Goal: Information Seeking & Learning: Learn about a topic

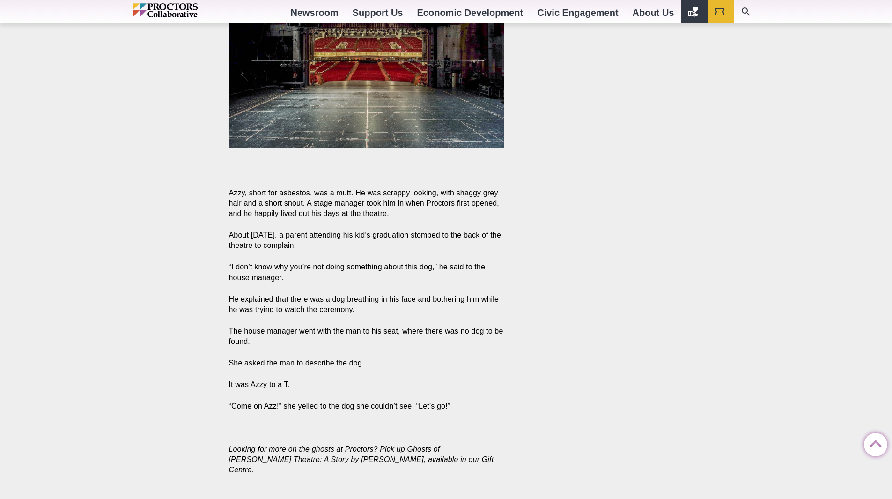
scroll to position [2483, 0]
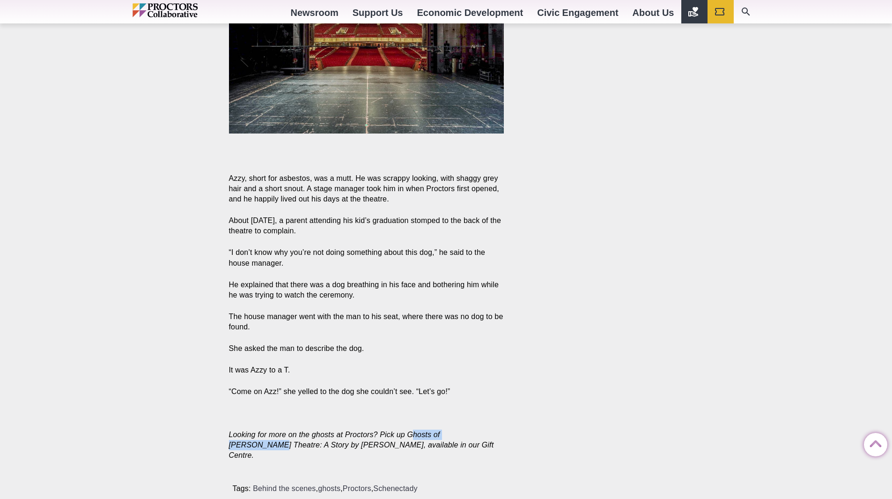
drag, startPoint x: 412, startPoint y: 404, endPoint x: 483, endPoint y: 406, distance: 70.3
click at [483, 431] on em "Looking for more on the ghosts at Proctors? Pick up Ghosts of Proctor’s Theatre…" at bounding box center [361, 445] width 265 height 29
click at [468, 431] on em "Looking for more on the ghosts at Proctors? Pick up Ghosts of Proctor’s Theatre…" at bounding box center [361, 445] width 265 height 29
drag, startPoint x: 409, startPoint y: 405, endPoint x: 501, endPoint y: 404, distance: 92.8
click at [494, 431] on em "Looking for more on the ghosts at Proctors? Pick up Ghosts of Proctor’s Theatre…" at bounding box center [361, 445] width 265 height 29
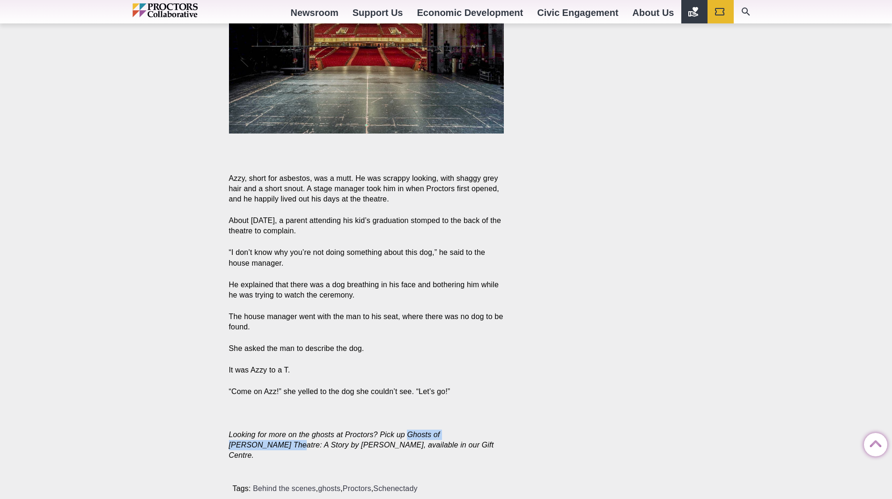
copy em "Ghosts of Proctor’s Theatre"
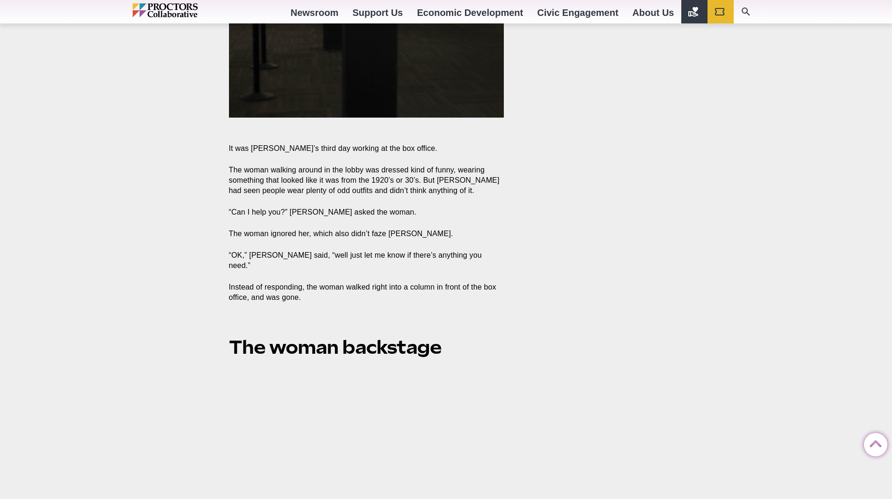
scroll to position [1874, 0]
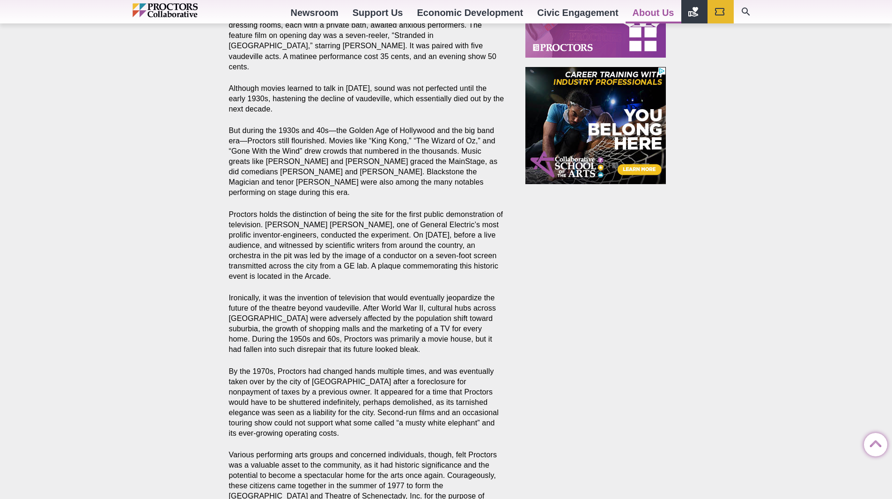
scroll to position [750, 0]
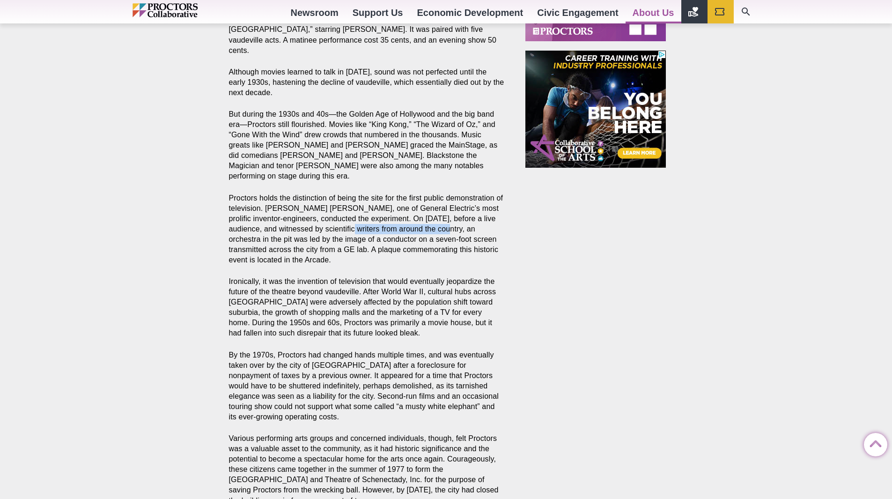
drag, startPoint x: 328, startPoint y: 188, endPoint x: 416, endPoint y: 187, distance: 87.6
click at [416, 193] on p "Proctors holds the distinction of being the site for the first public demonstra…" at bounding box center [366, 229] width 275 height 73
click at [417, 193] on p "Proctors holds the distinction of being the site for the first public demonstra…" at bounding box center [366, 229] width 275 height 73
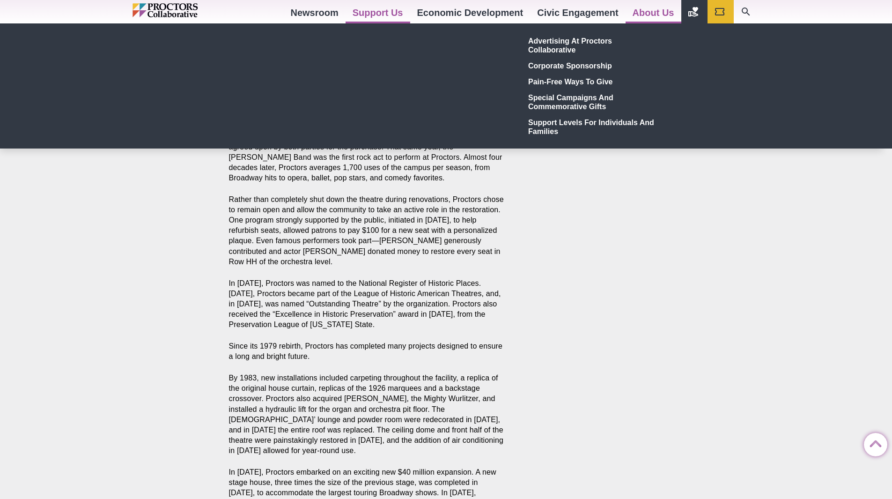
scroll to position [1265, 0]
